Goal: Transaction & Acquisition: Purchase product/service

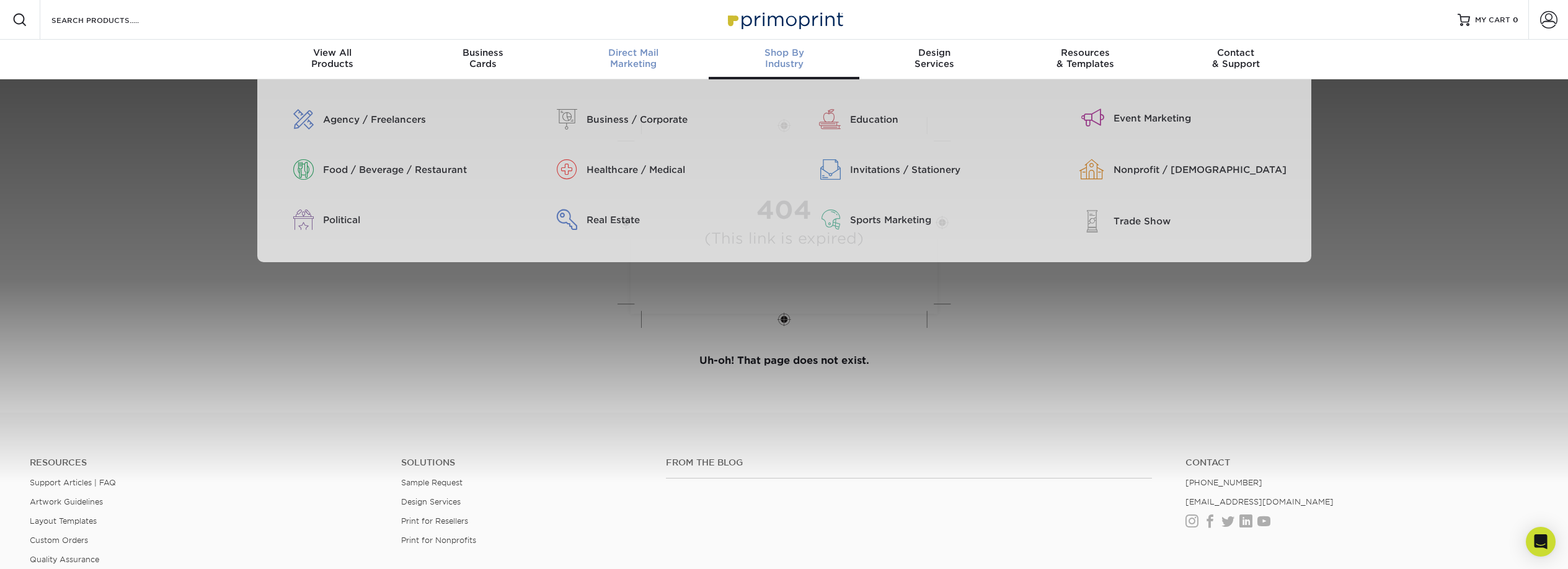
click at [637, 59] on div "Direct Mail Marketing" at bounding box center [634, 58] width 151 height 22
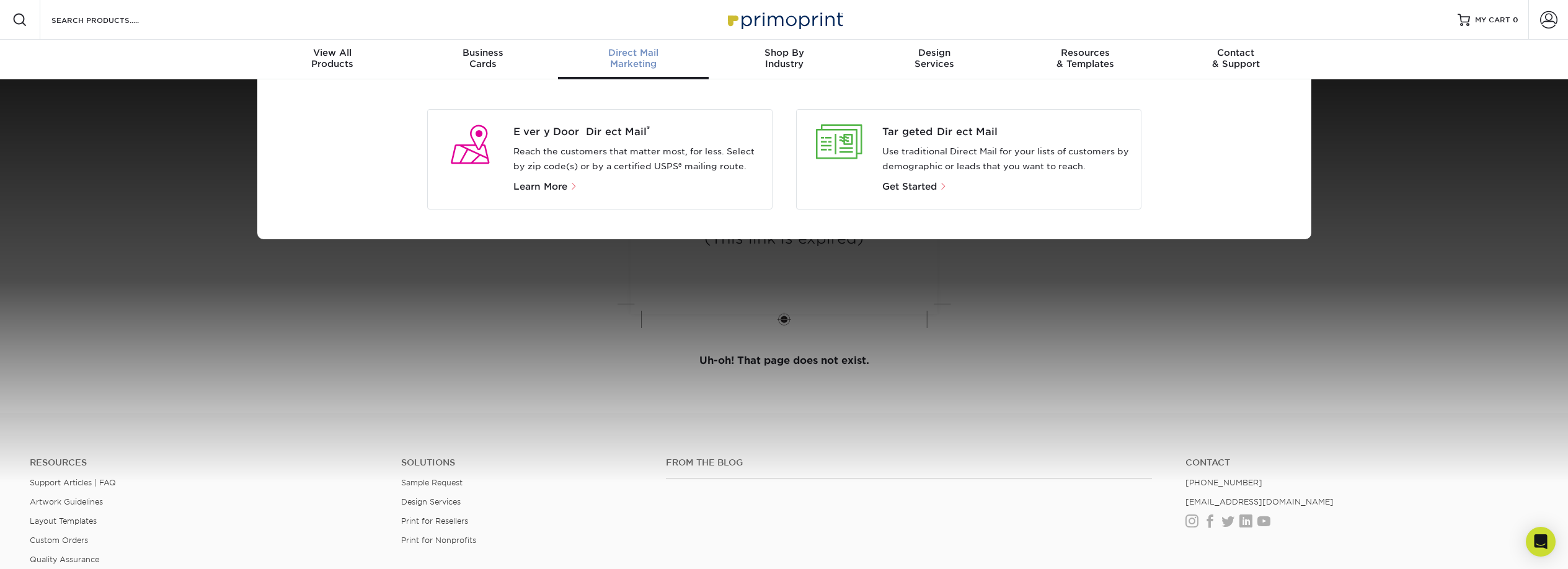
click at [591, 150] on p "Reach the customers that matter most, for less. Select by zip code(s) or by a c…" at bounding box center [637, 159] width 249 height 30
click at [545, 184] on span "Learn More" at bounding box center [540, 186] width 54 height 11
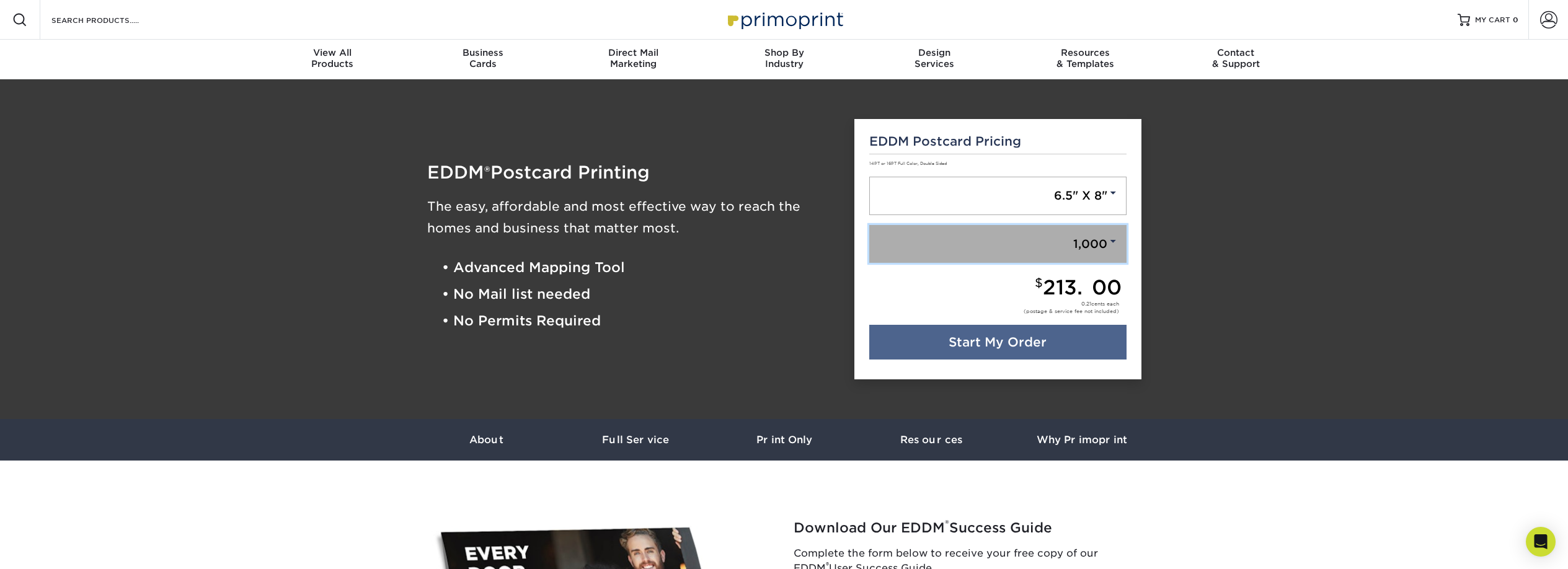
click at [1096, 246] on link "1,000" at bounding box center [998, 244] width 257 height 38
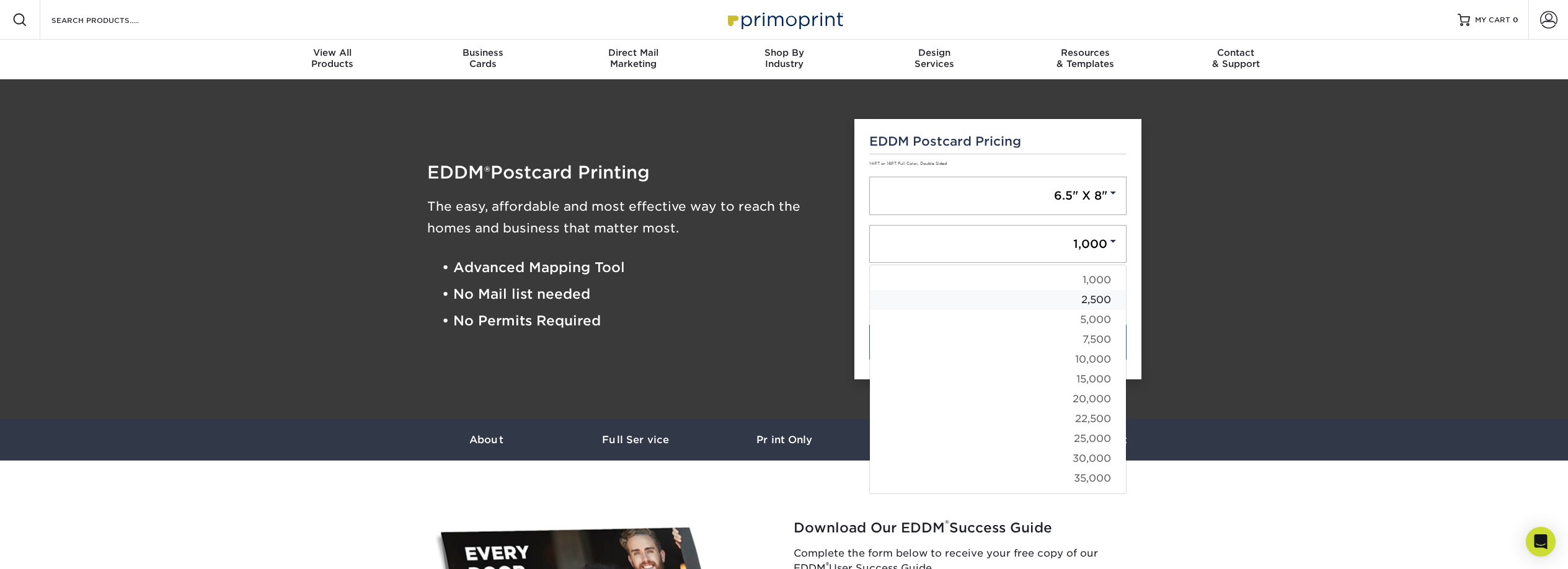
click at [1091, 298] on link "2,500" at bounding box center [997, 300] width 256 height 20
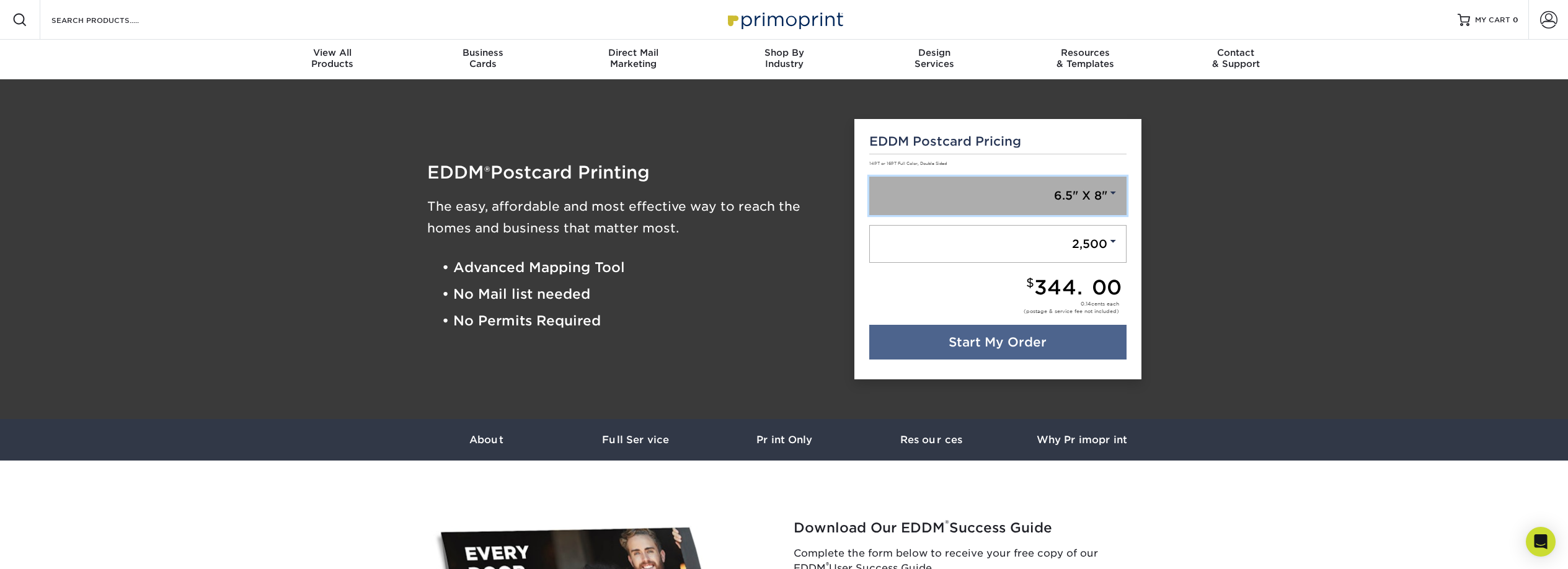
click at [1062, 201] on link "6.5" X 8"" at bounding box center [998, 195] width 257 height 38
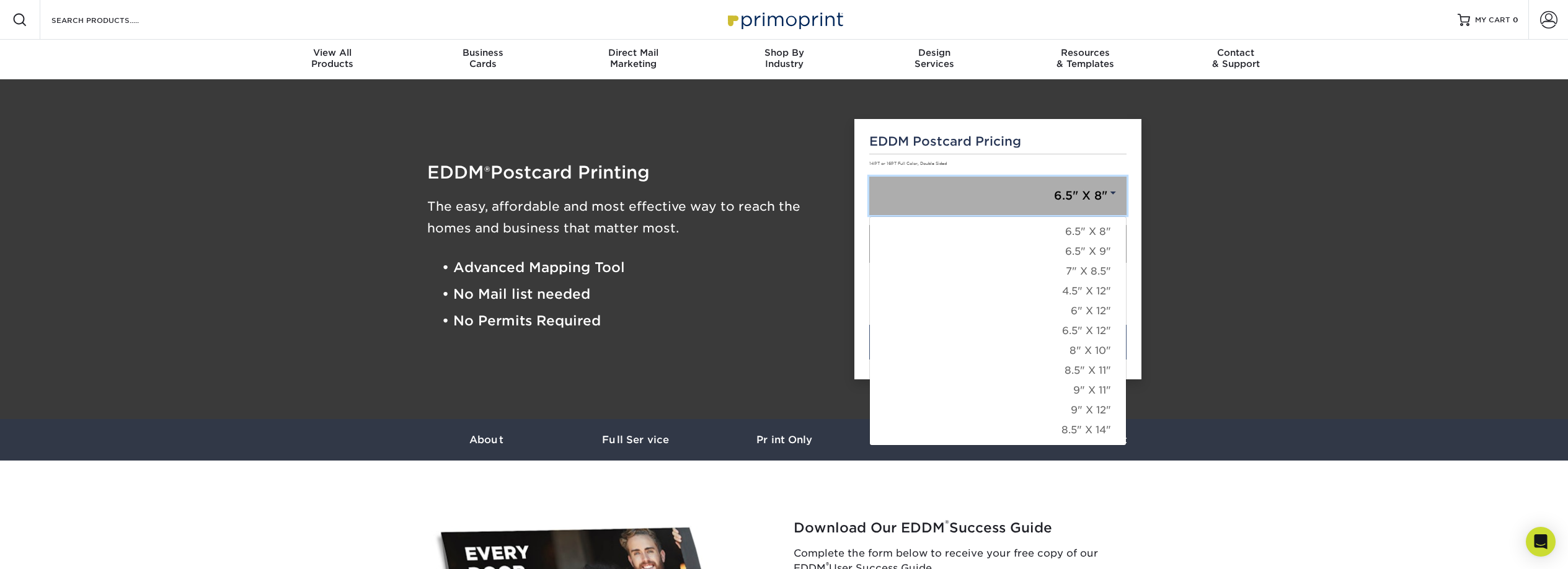
click at [1062, 201] on link "6.5" X 8"" at bounding box center [998, 195] width 257 height 38
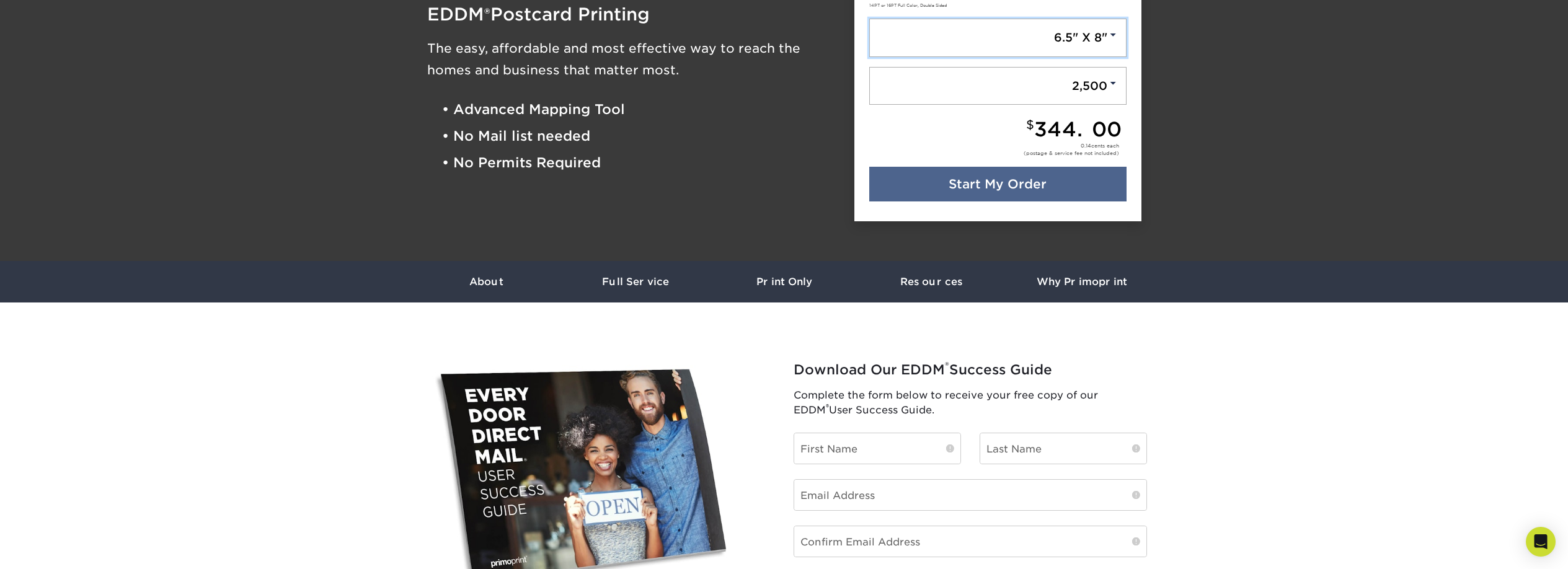
scroll to position [70, 0]
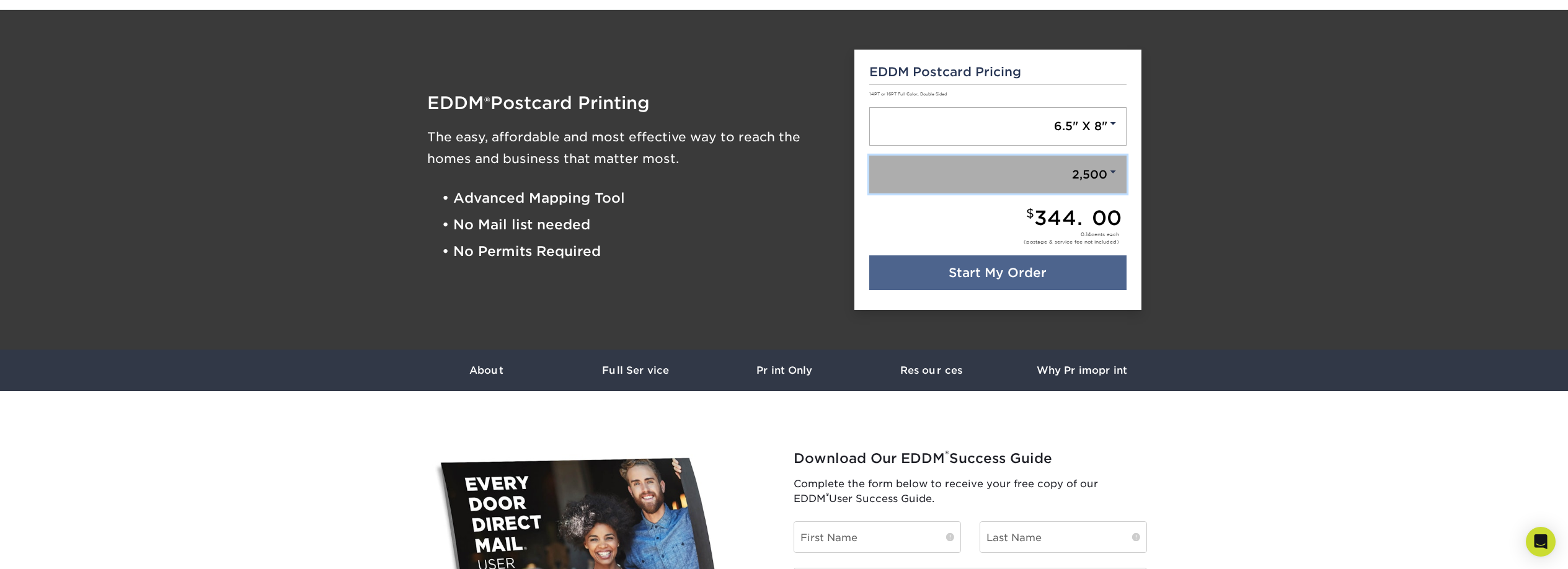
click at [1098, 178] on link "2,500" at bounding box center [998, 174] width 257 height 38
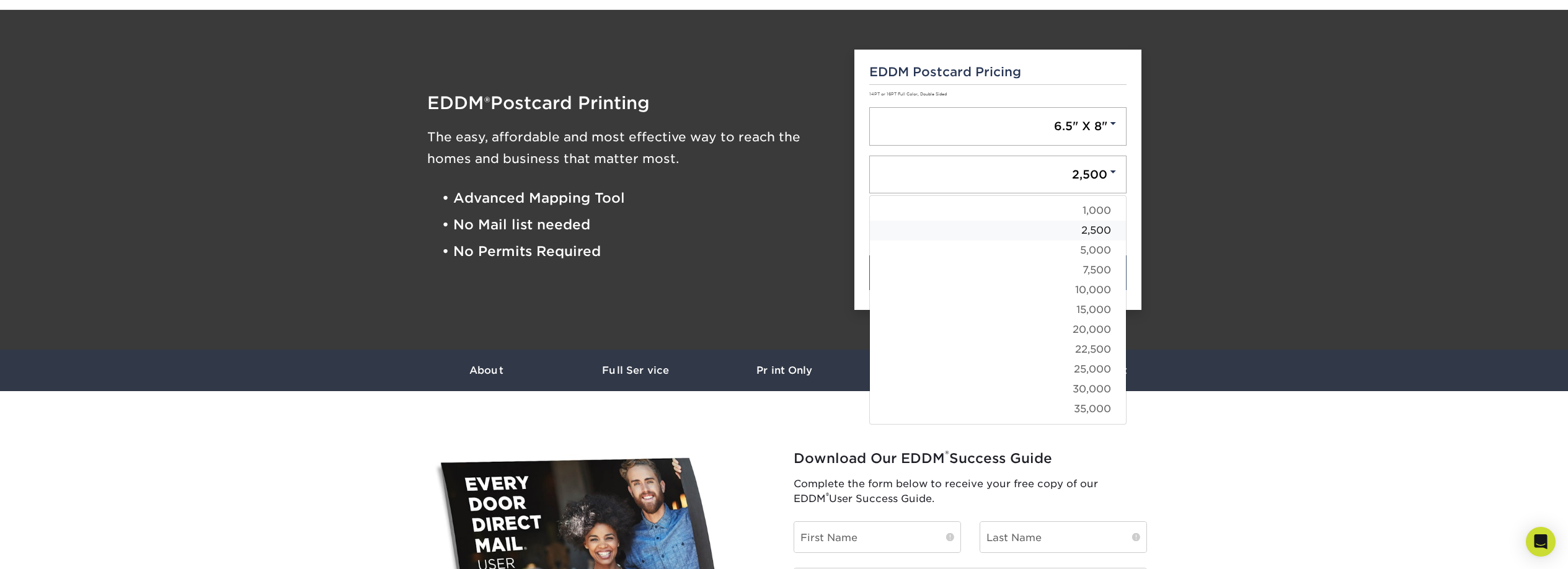
click at [1091, 232] on link "2,500" at bounding box center [997, 230] width 256 height 20
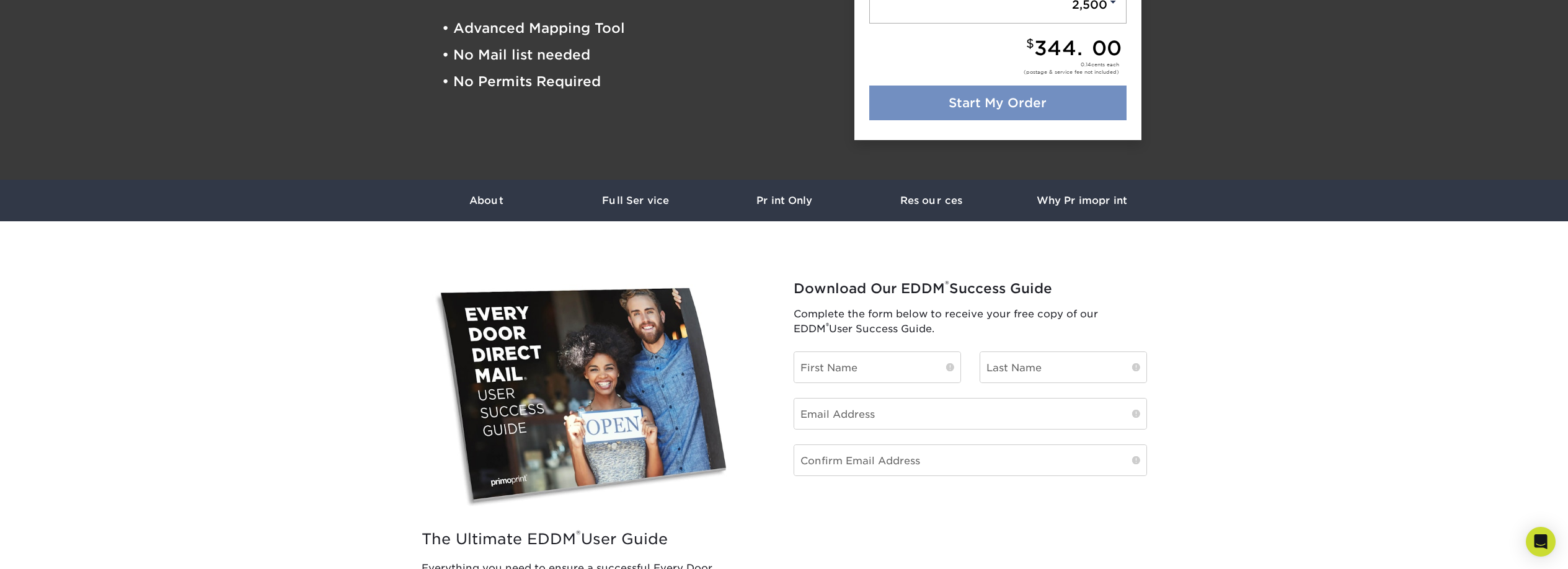
scroll to position [210, 0]
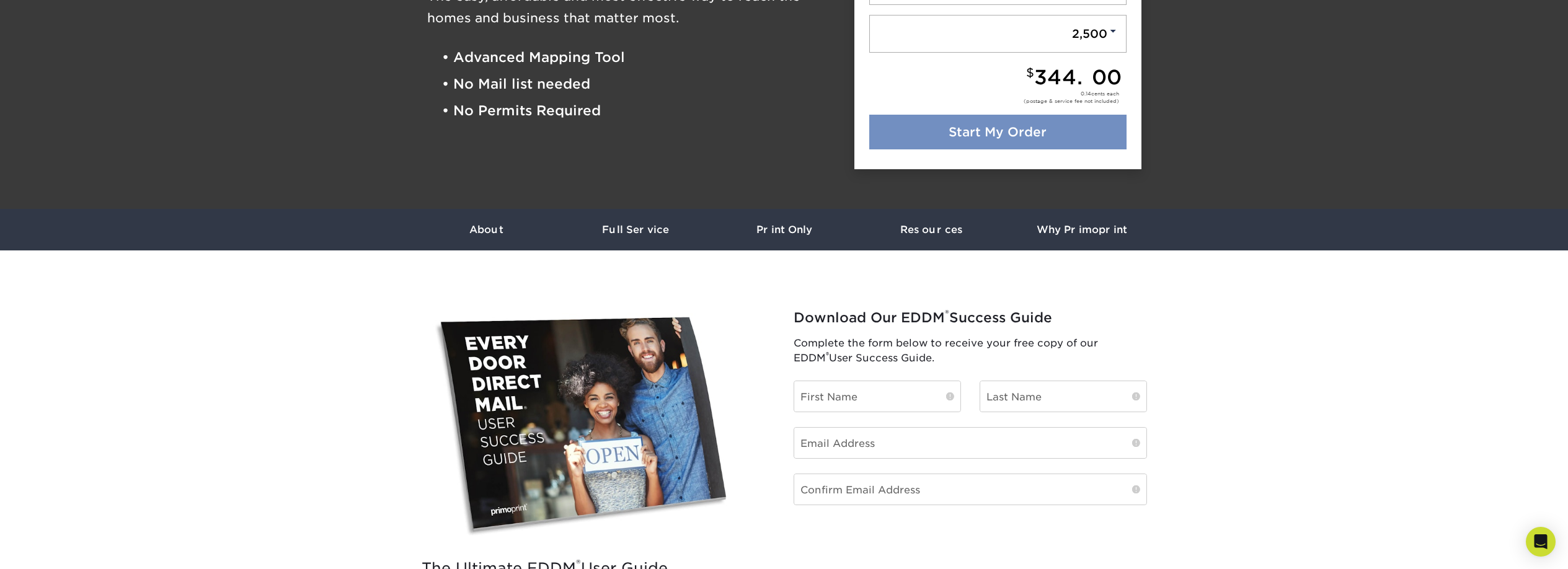
click at [968, 140] on link "Start My Order" at bounding box center [998, 132] width 257 height 35
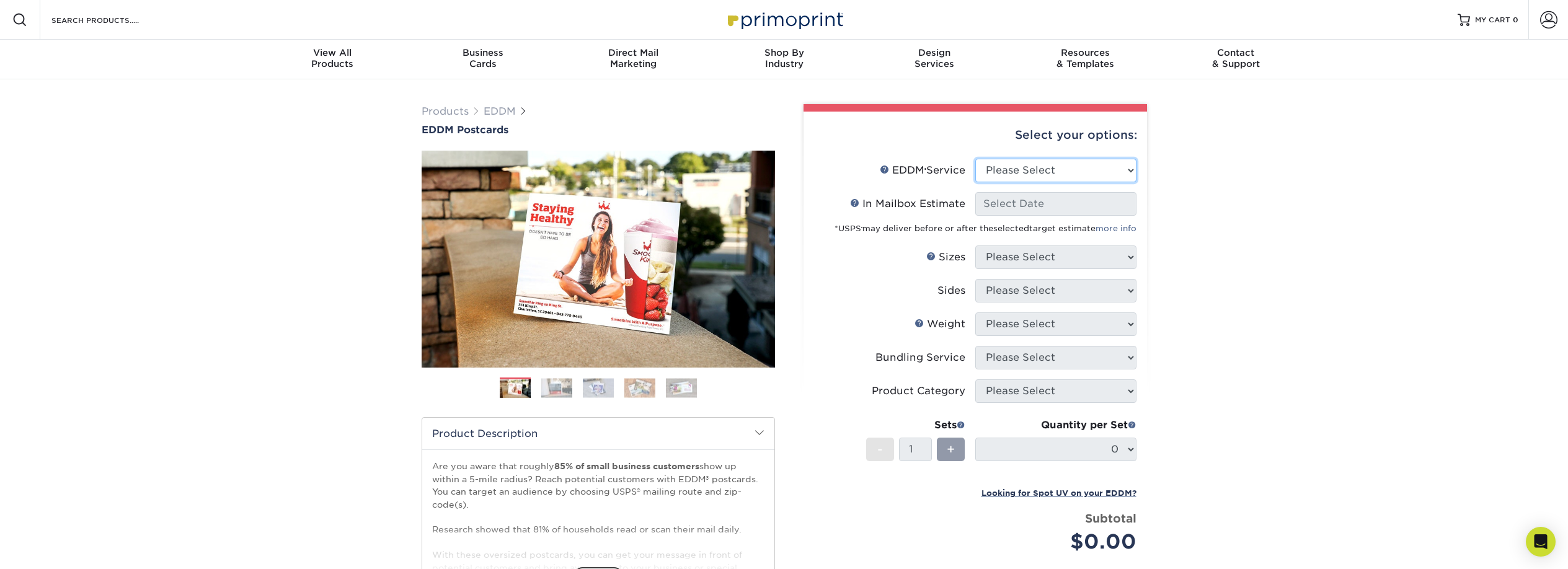
click at [1048, 168] on select "Please Select Full Service Print Only" at bounding box center [1056, 171] width 161 height 23
select select "full_service"
click at [976, 159] on select "Please Select Full Service Print Only" at bounding box center [1056, 171] width 161 height 23
select select "-1"
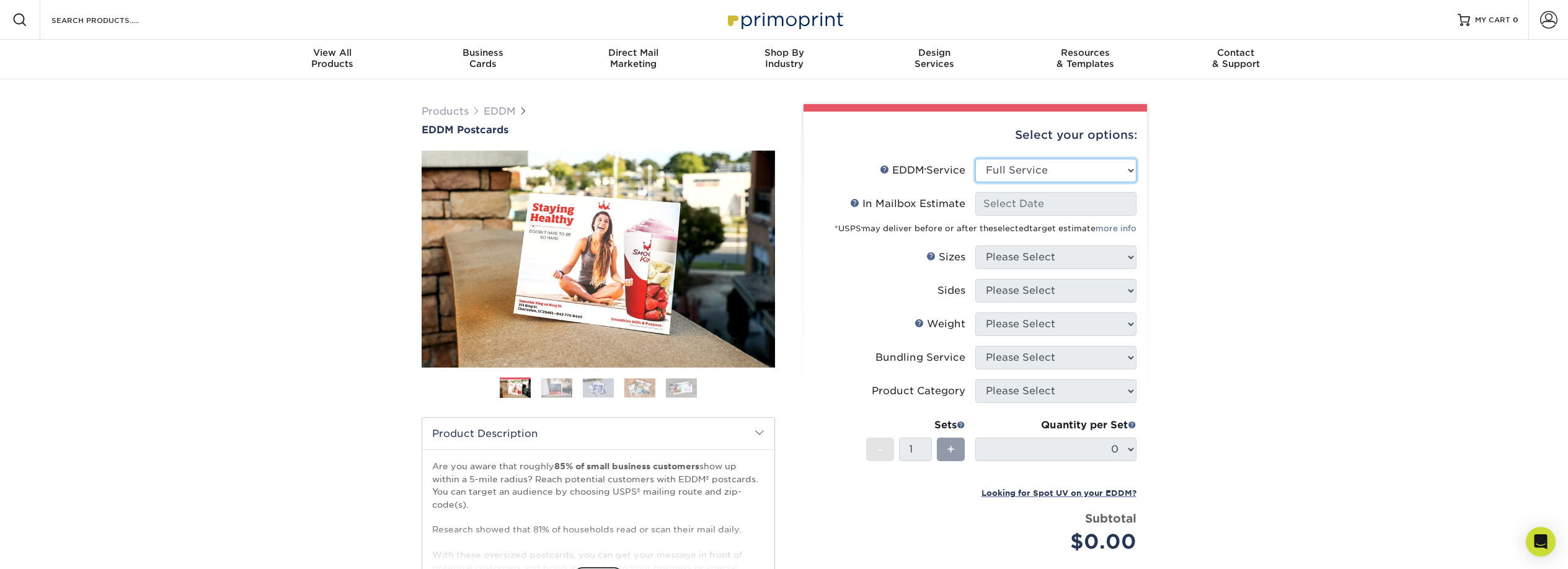
select select "-1"
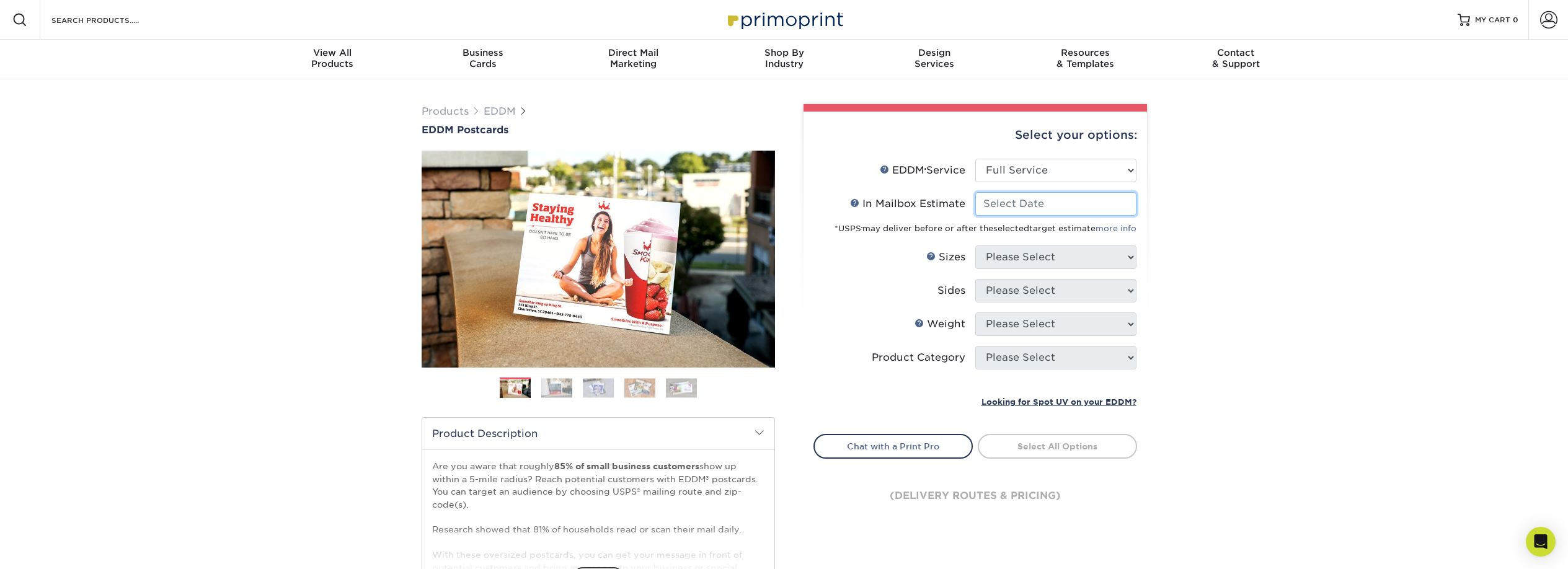
click at [1032, 205] on input "In Mailbox Estimate Help In Mailbox Estimate" at bounding box center [1056, 204] width 161 height 23
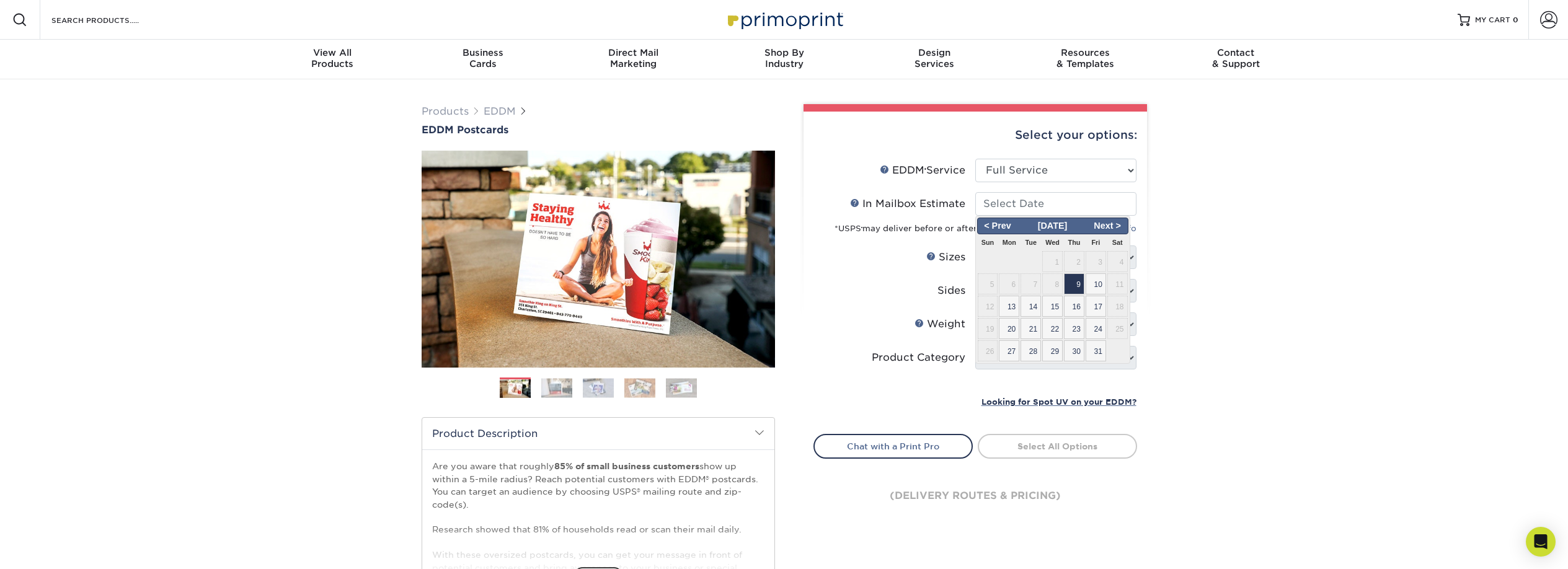
click at [1061, 289] on span "8" at bounding box center [1053, 284] width 20 height 21
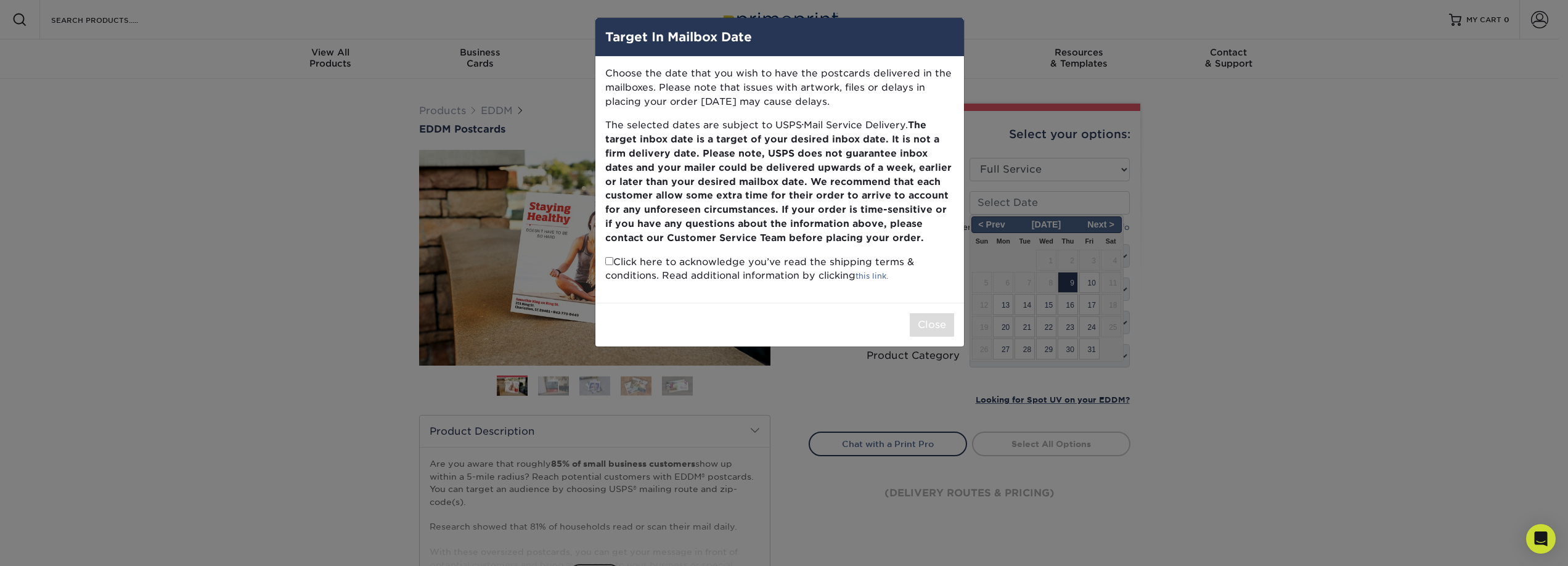
click at [1065, 284] on div "Target In Mailbox Date Choose the date that you wish to have the postcards deli…" at bounding box center [784, 283] width 1568 height 566
click at [1239, 263] on div "Target In Mailbox Date Choose the date that you wish to have the postcards deli…" at bounding box center [784, 283] width 1568 height 566
click at [1241, 352] on div "Target In Mailbox Date Choose the date that you wish to have the postcards deli…" at bounding box center [784, 283] width 1568 height 566
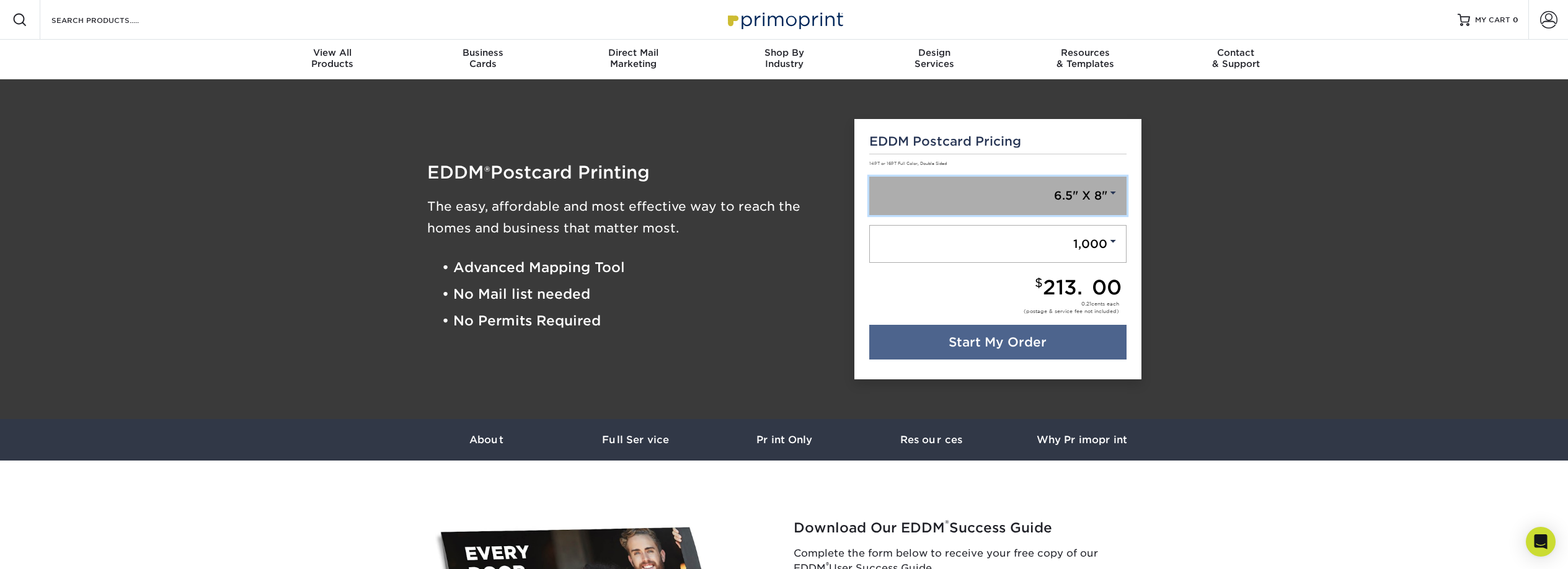
click at [1053, 200] on link "6.5" X 8"" at bounding box center [998, 195] width 257 height 38
